Goal: Communication & Community: Answer question/provide support

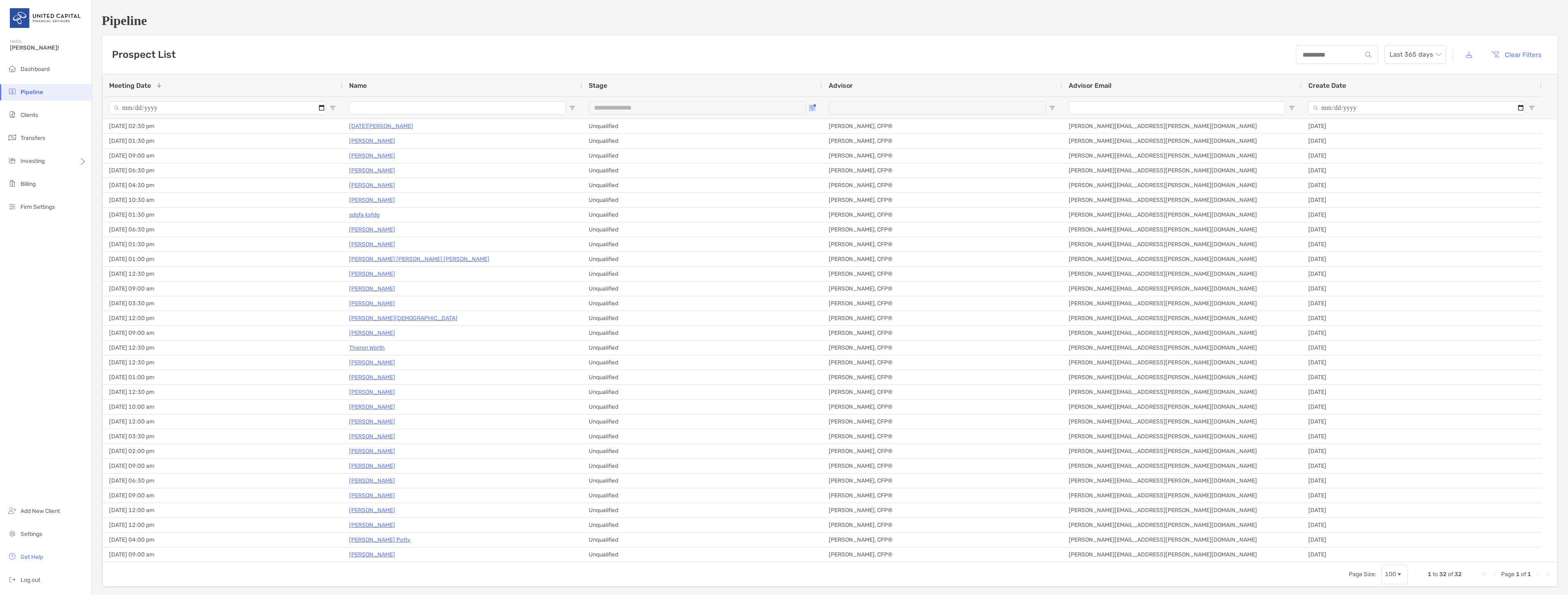
click at [814, 107] on button "Open Filter Menu" at bounding box center [812, 108] width 7 height 7
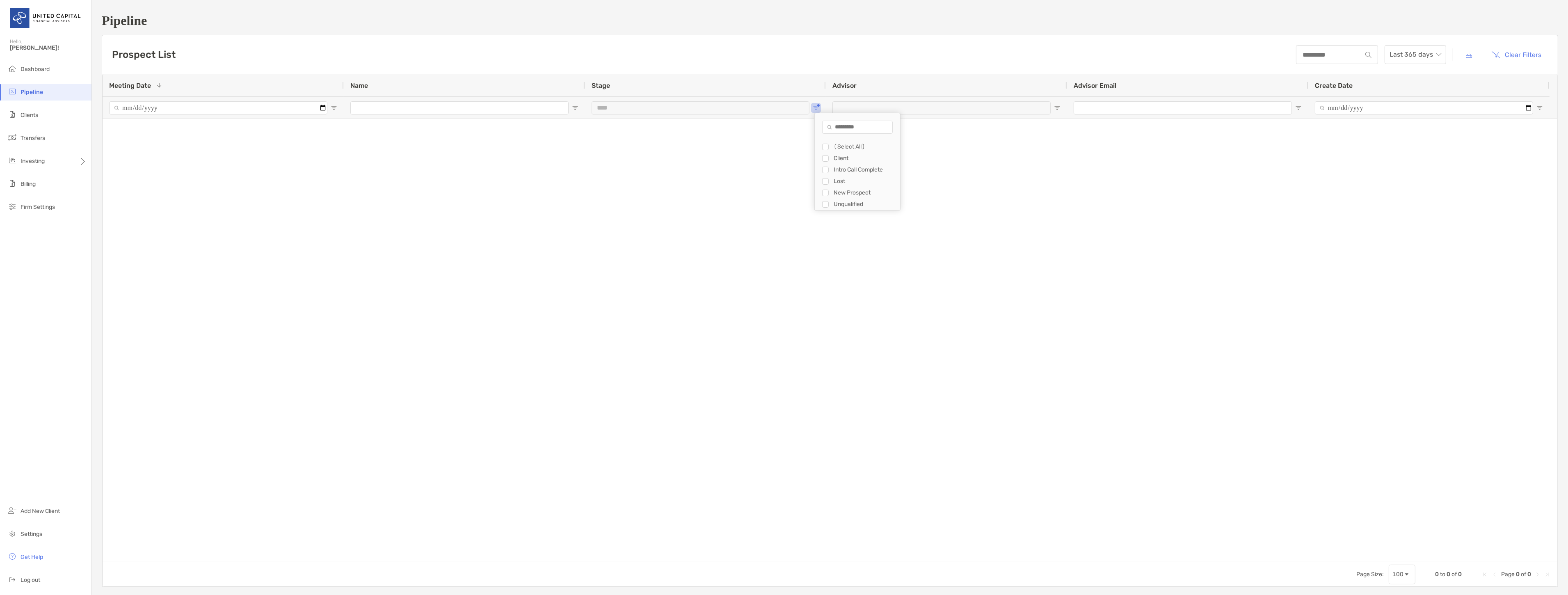
type input "**********"
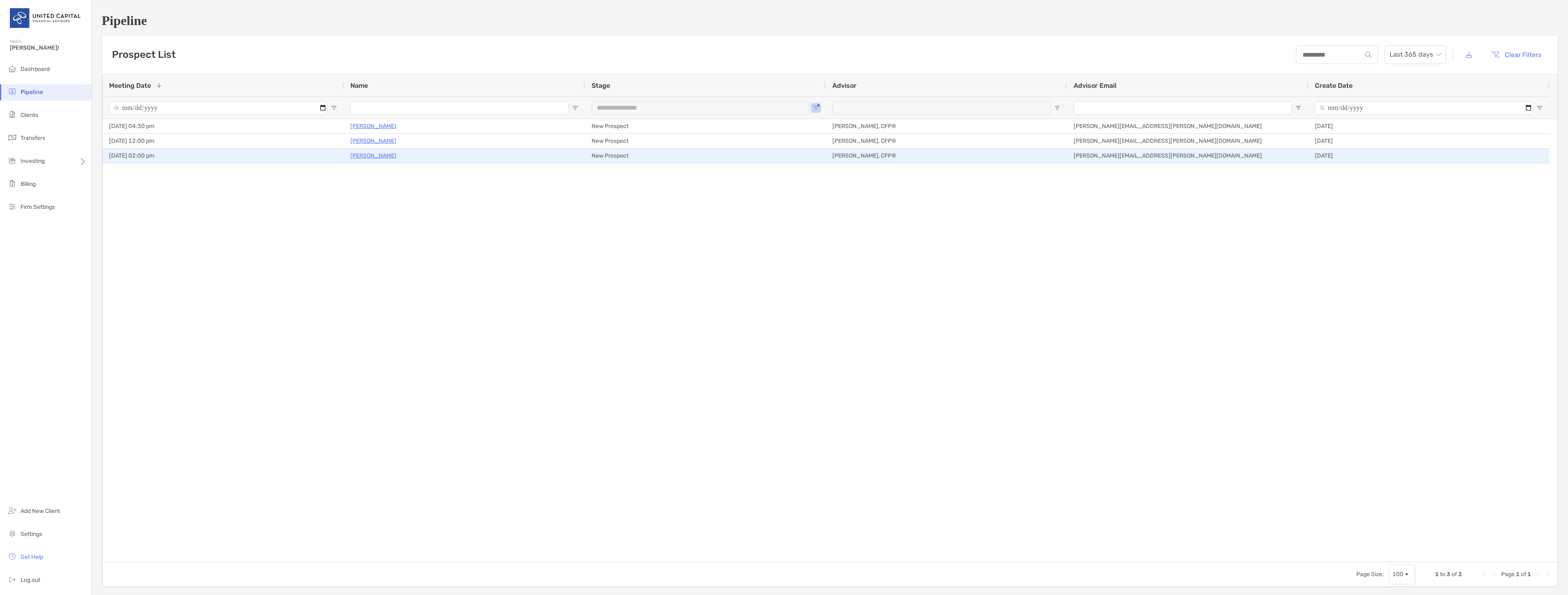
click at [362, 156] on p "Kristin Kelly" at bounding box center [373, 155] width 46 height 10
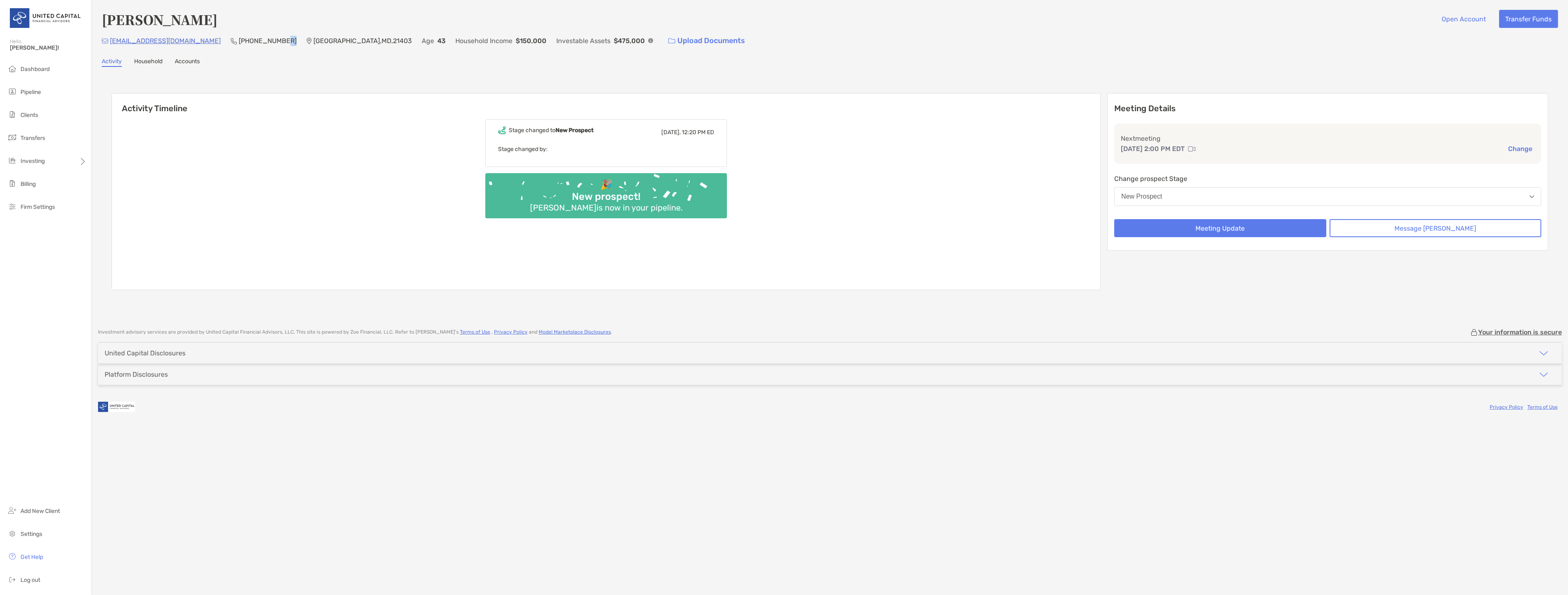
drag, startPoint x: 231, startPoint y: 37, endPoint x: 222, endPoint y: 38, distance: 9.1
click at [222, 38] on div "krstn.k@gmail.com (612) 751-8946 Highland Beach , MD , 21403 Age 43 Household I…" at bounding box center [830, 41] width 1457 height 18
click at [313, 45] on p "Highland Beach , MD , 21403" at bounding box center [363, 41] width 99 height 10
click at [170, 41] on div "krstn.k@gmail.com (612) 751-8946 Highland Beach , MD , 21403 Age 43 Household I…" at bounding box center [830, 41] width 1457 height 18
drag, startPoint x: 170, startPoint y: 40, endPoint x: 111, endPoint y: 41, distance: 59.0
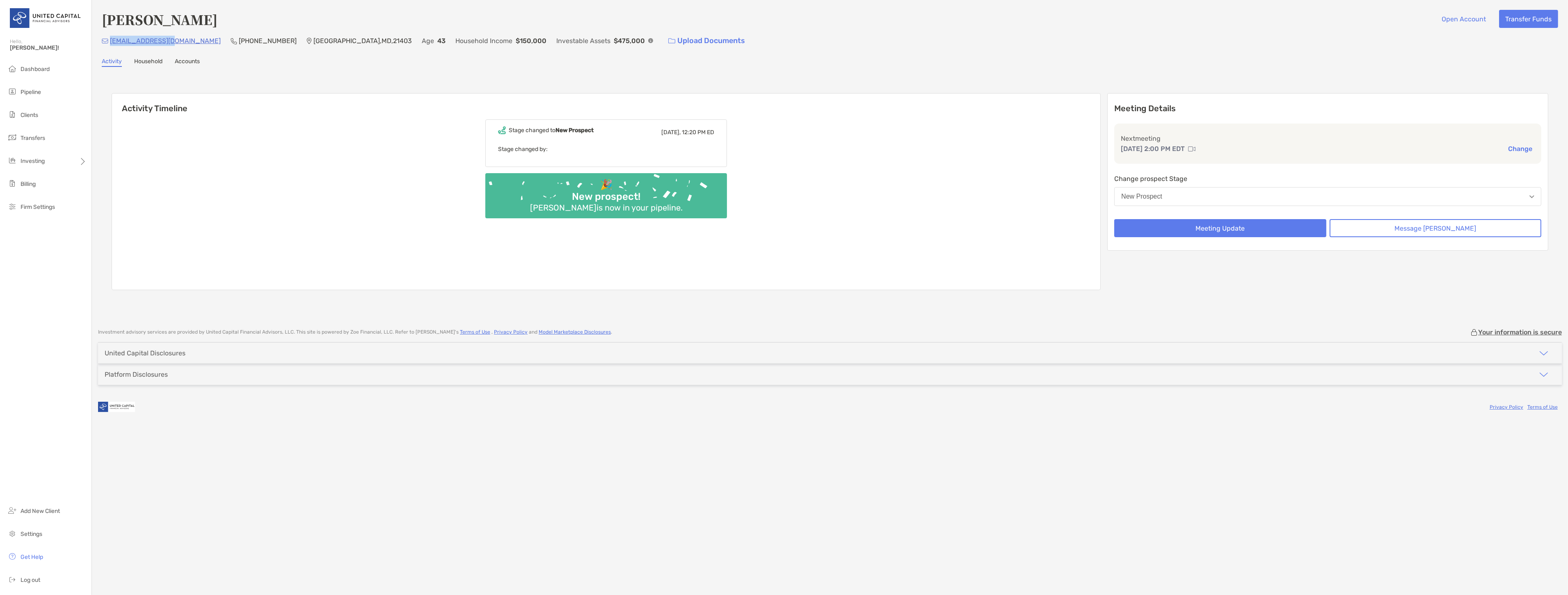
click at [111, 41] on div "krstn.k@gmail.com (612) 751-8946 Highland Beach , MD , 21403 Age 43 Household I…" at bounding box center [830, 41] width 1457 height 18
copy p "krstn.k@gmail.com"
click at [1473, 228] on button "Message Zoe" at bounding box center [1435, 228] width 212 height 18
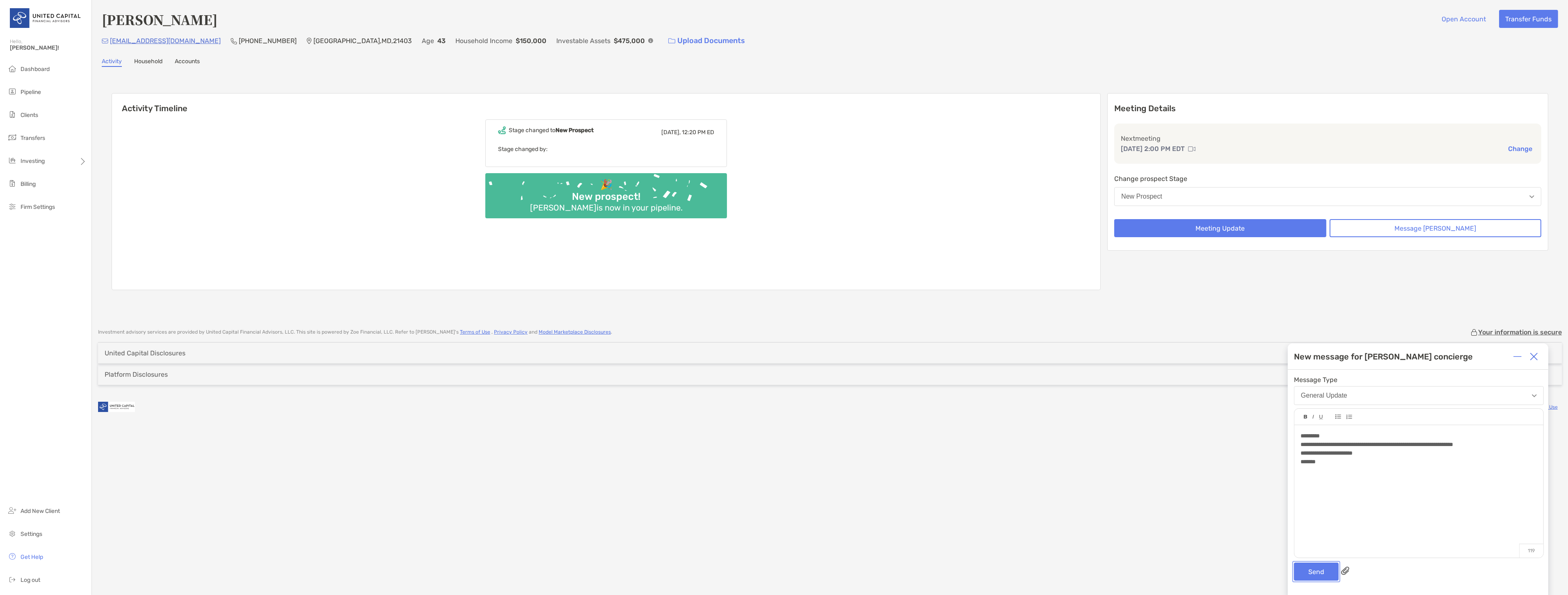
click at [1306, 564] on button "Send" at bounding box center [1316, 572] width 44 height 18
